Goal: Task Accomplishment & Management: Manage account settings

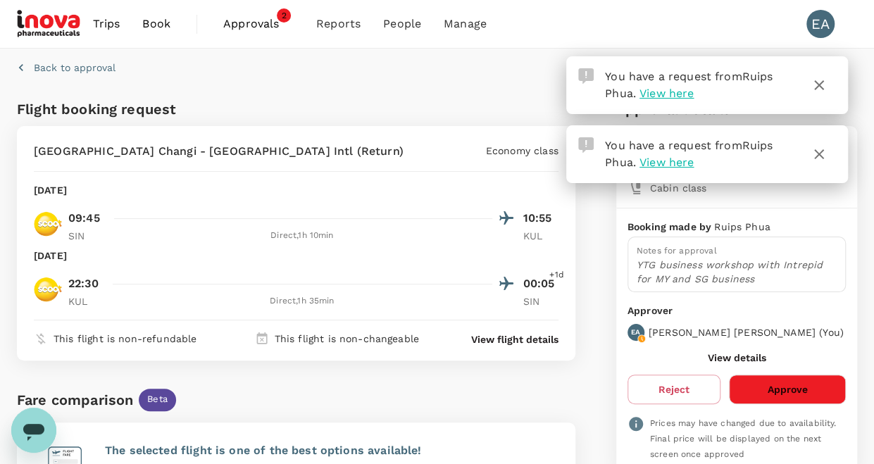
click at [815, 80] on icon "button" at bounding box center [819, 85] width 10 height 10
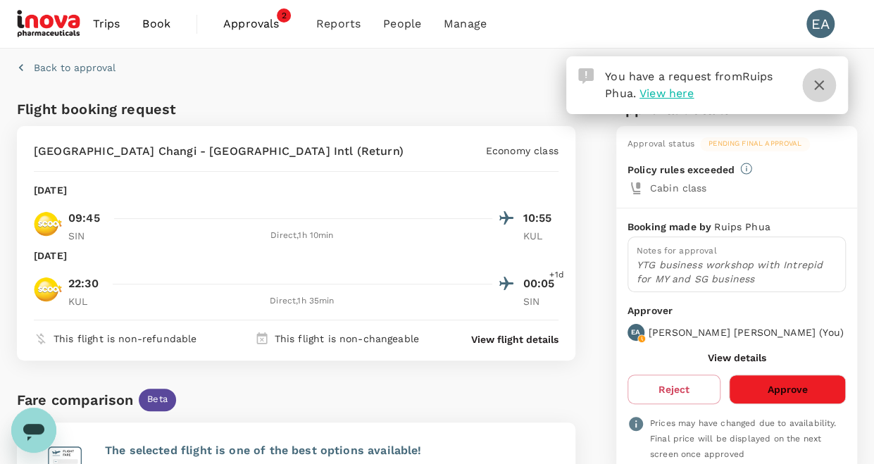
click at [814, 89] on icon "button" at bounding box center [819, 85] width 10 height 10
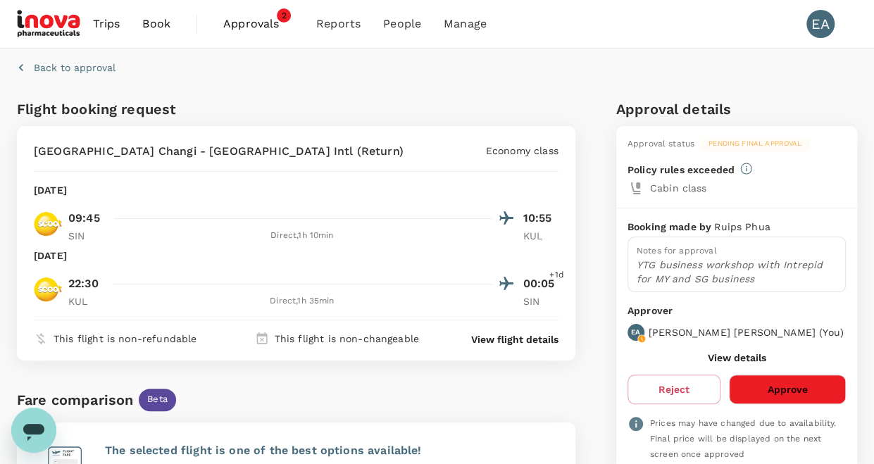
click at [779, 386] on button "Approve" at bounding box center [787, 389] width 117 height 30
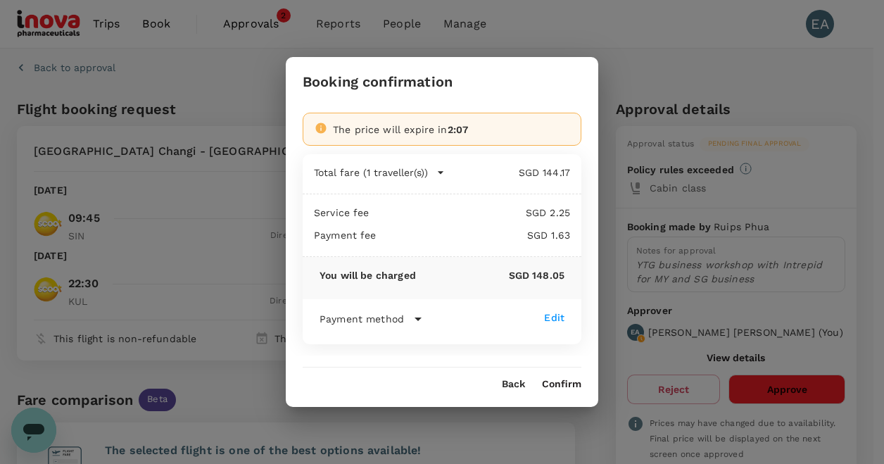
click at [556, 384] on button "Confirm" at bounding box center [561, 384] width 39 height 11
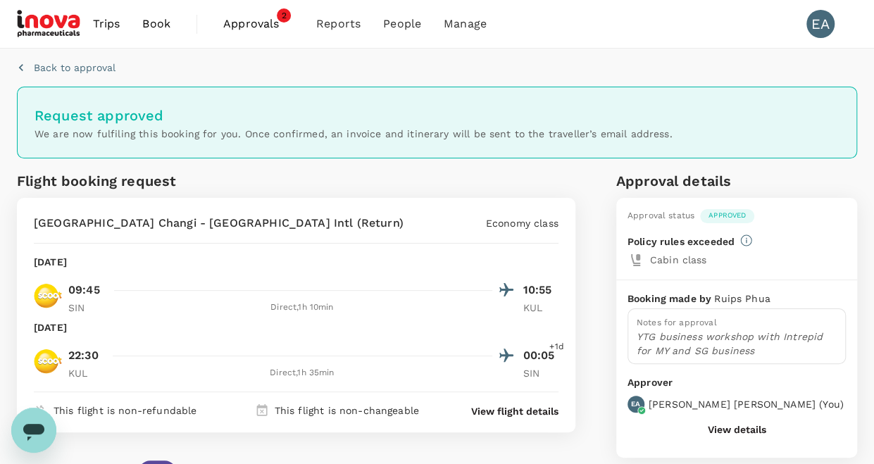
click at [263, 32] on span "Approvals 2" at bounding box center [258, 24] width 70 height 23
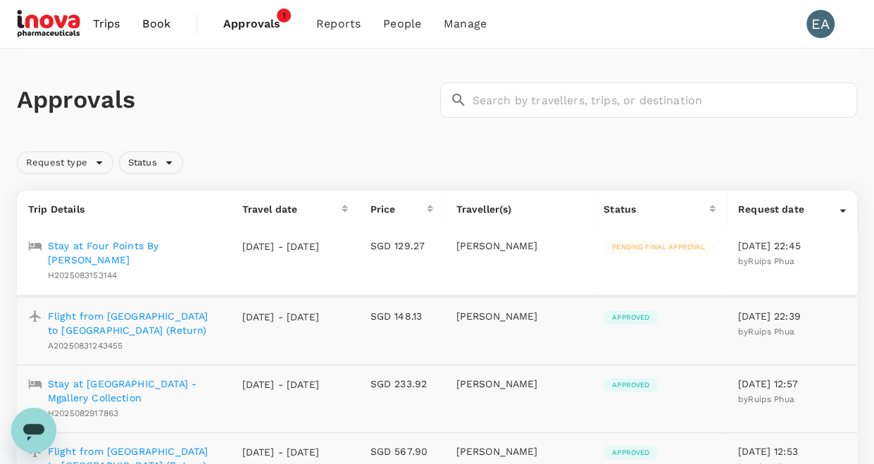
click at [170, 241] on p "Stay at Four Points By [PERSON_NAME]" at bounding box center [133, 253] width 171 height 28
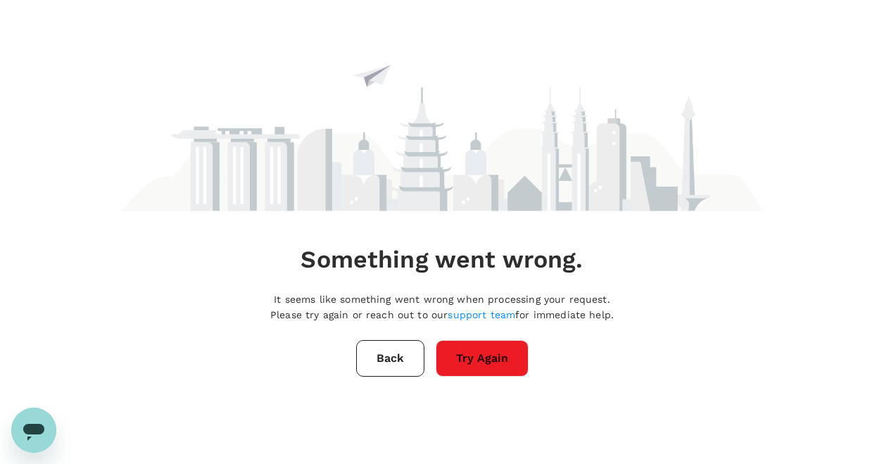
click at [470, 347] on button "Try Again" at bounding box center [482, 358] width 93 height 37
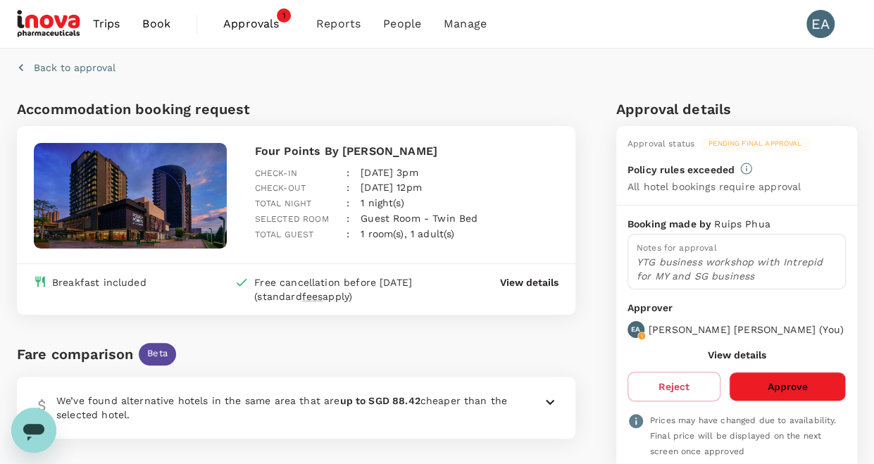
click at [780, 375] on button "Approve" at bounding box center [787, 387] width 117 height 30
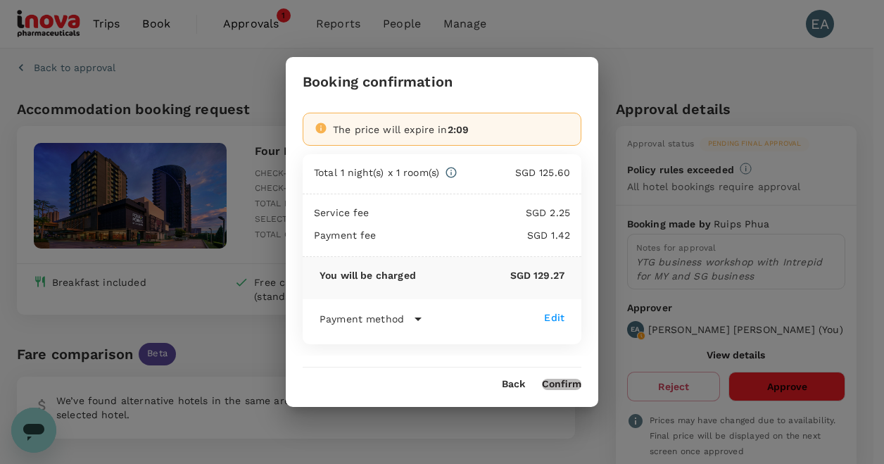
click at [567, 379] on button "Confirm" at bounding box center [561, 384] width 39 height 11
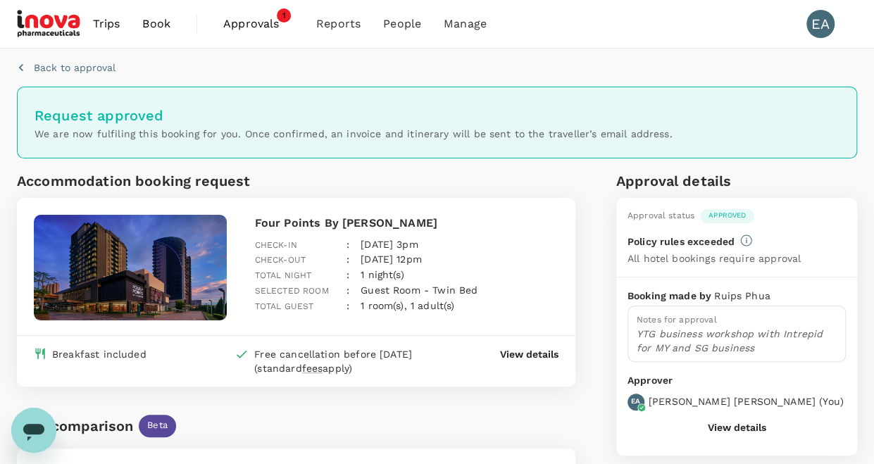
click at [267, 20] on span "Approvals" at bounding box center [258, 23] width 70 height 17
